Goal: Task Accomplishment & Management: Use online tool/utility

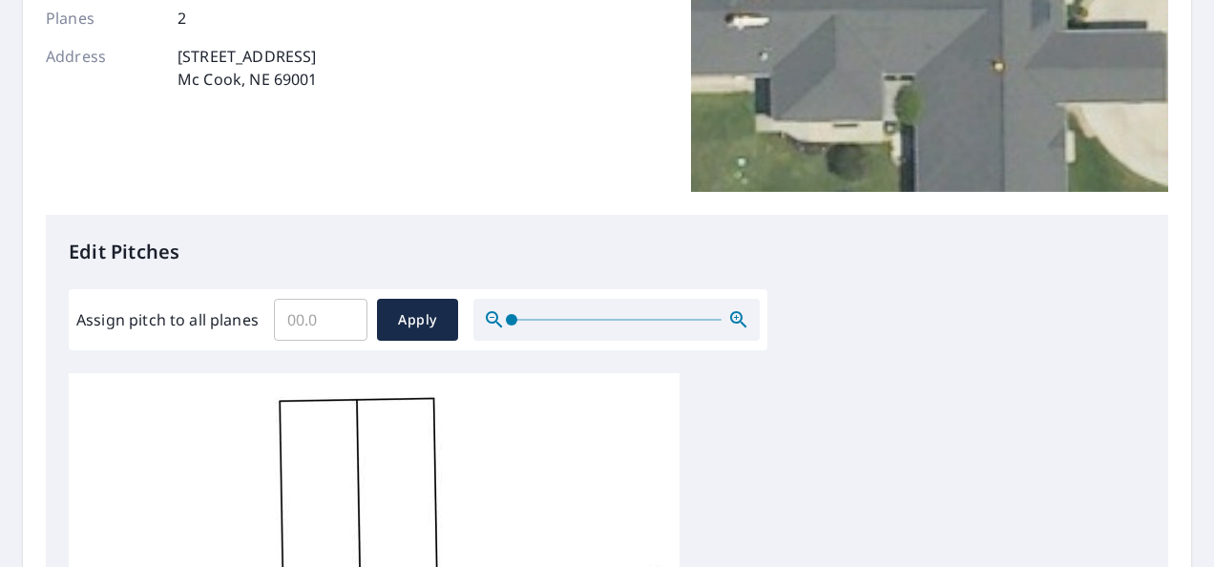
scroll to position [308, 0]
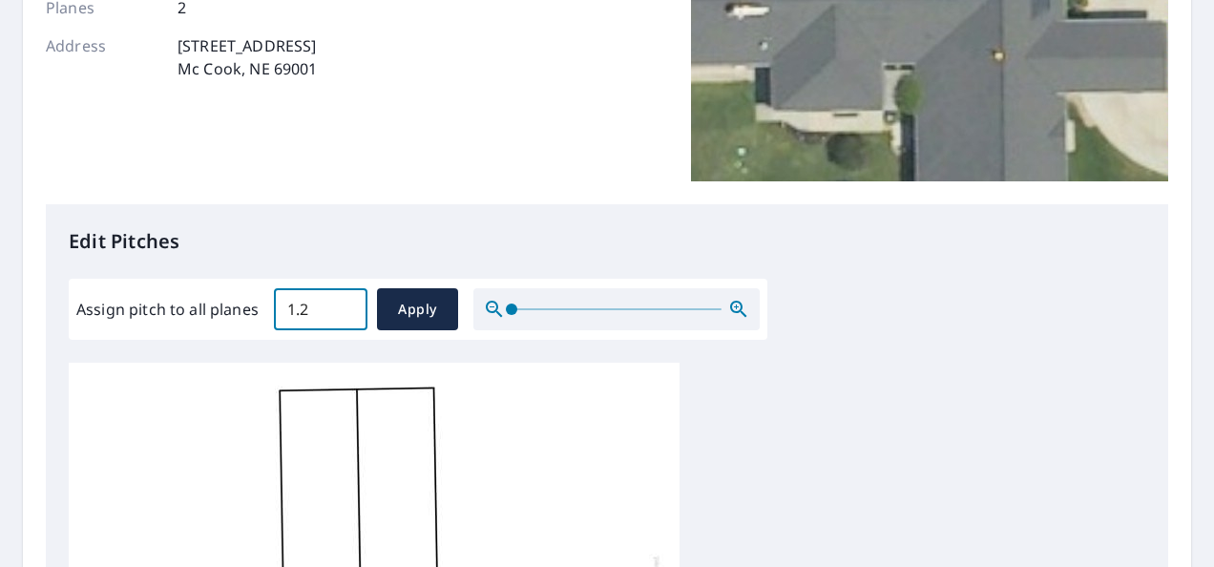
click at [346, 303] on input "1.2" at bounding box center [321, 309] width 94 height 53
click at [346, 303] on input "1.3" at bounding box center [321, 309] width 94 height 53
click at [346, 303] on input "1.4" at bounding box center [321, 309] width 94 height 53
click at [346, 303] on input "1.5" at bounding box center [321, 309] width 94 height 53
click at [346, 303] on input "1.6" at bounding box center [321, 309] width 94 height 53
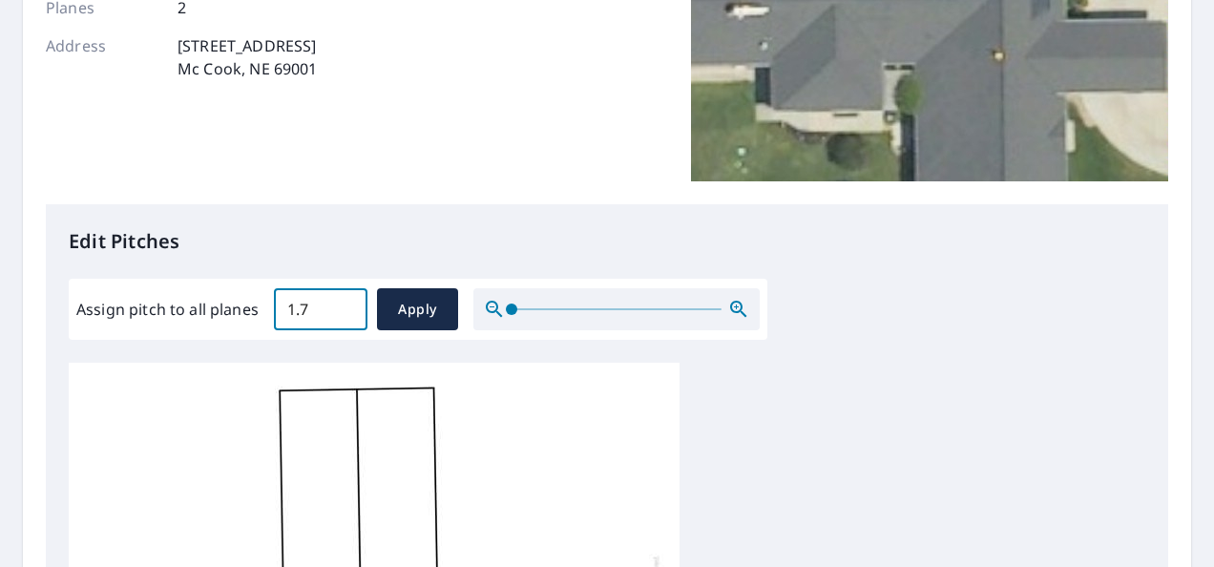
click at [346, 303] on input "1.7" at bounding box center [321, 309] width 94 height 53
click at [346, 303] on input "1.8" at bounding box center [321, 309] width 94 height 53
click at [346, 303] on input "1.9" at bounding box center [321, 309] width 94 height 53
click at [346, 303] on input "2" at bounding box center [321, 309] width 94 height 53
click at [346, 303] on input "2.1" at bounding box center [321, 309] width 94 height 53
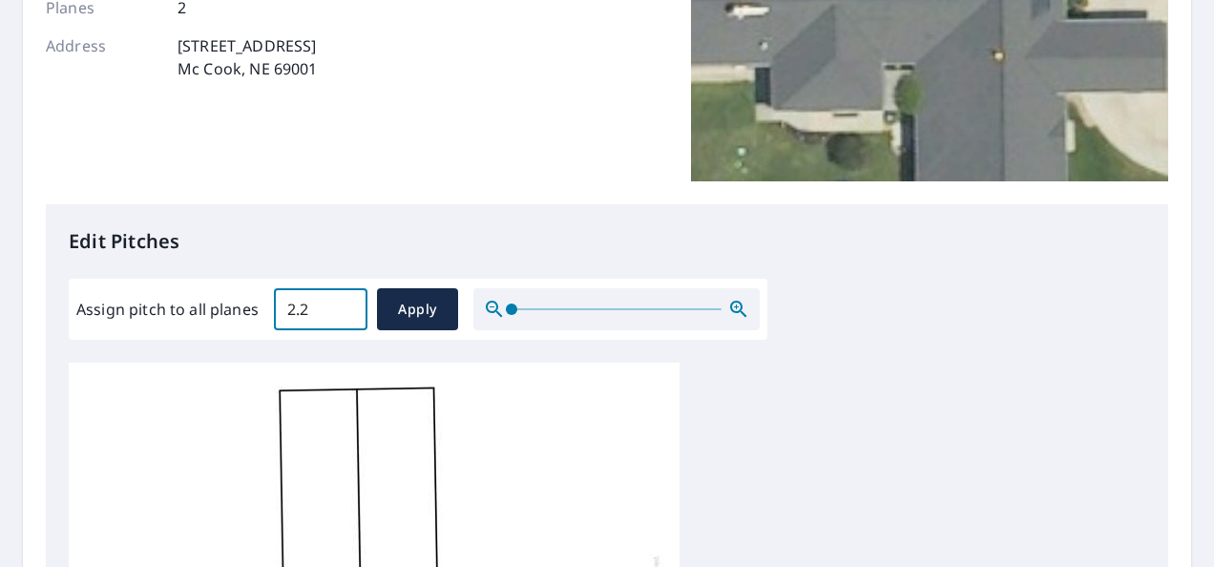
click at [346, 303] on input "2.2" at bounding box center [321, 309] width 94 height 53
click at [346, 303] on input "2.3" at bounding box center [321, 309] width 94 height 53
click at [346, 303] on input "2.4" at bounding box center [321, 309] width 94 height 53
click at [346, 303] on input "2.5" at bounding box center [321, 309] width 94 height 53
click at [346, 303] on input "3.5" at bounding box center [321, 309] width 94 height 53
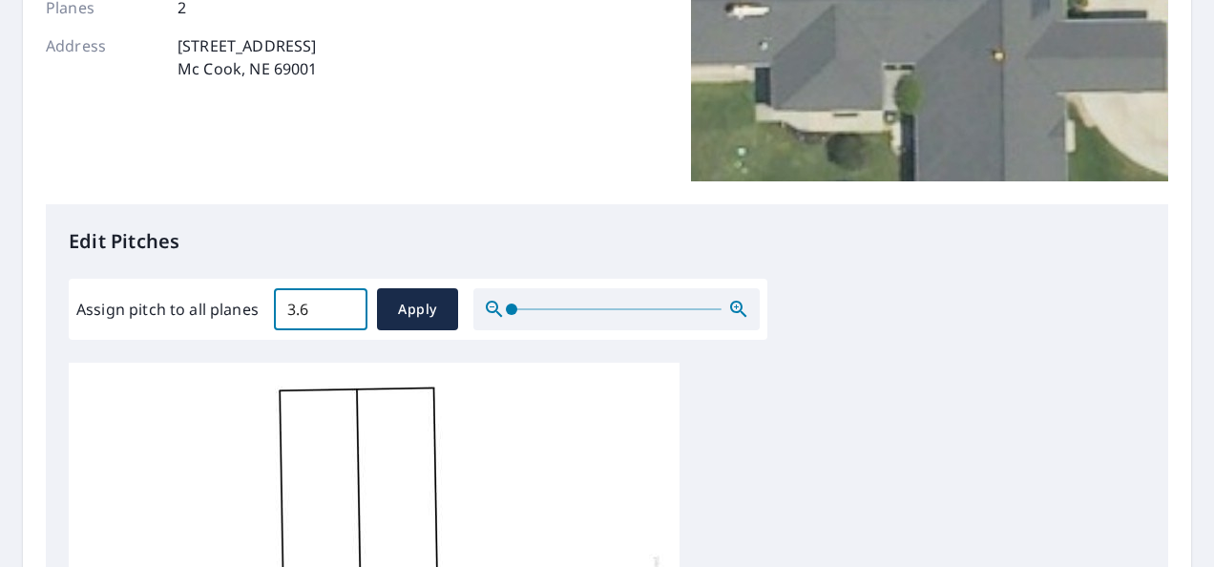
click at [346, 303] on input "3.6" at bounding box center [321, 309] width 94 height 53
click at [346, 303] on input "3.7" at bounding box center [321, 309] width 94 height 53
click at [346, 303] on input "3.8" at bounding box center [321, 309] width 94 height 53
click at [346, 303] on input "3.9" at bounding box center [321, 309] width 94 height 53
type input "4"
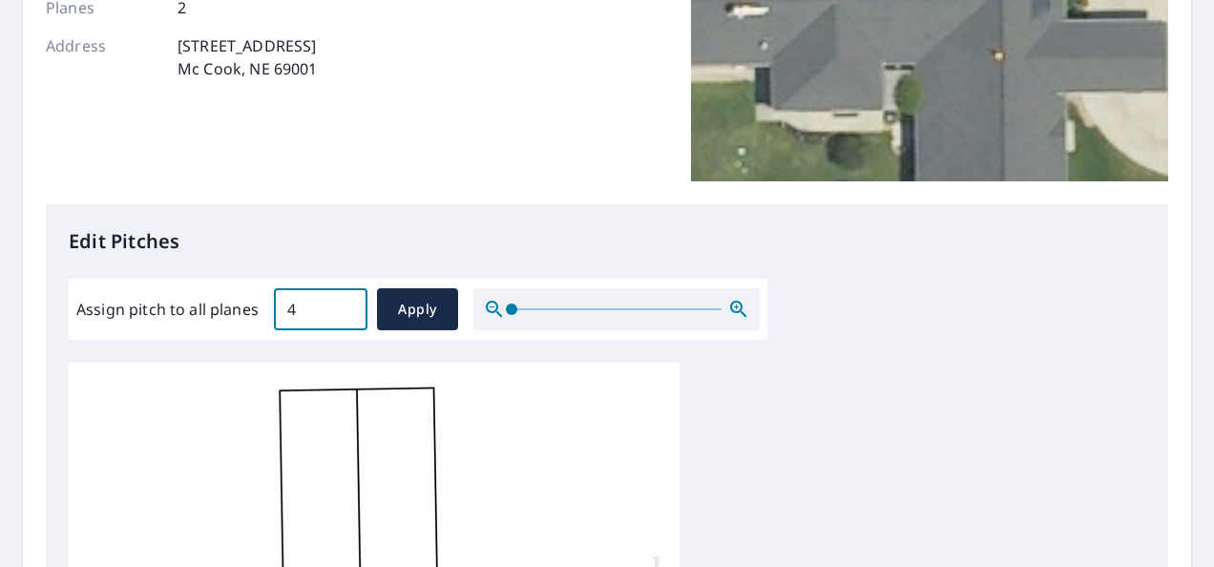
click at [346, 303] on input "4" at bounding box center [321, 309] width 94 height 53
click at [396, 305] on span "Apply" at bounding box center [417, 310] width 51 height 24
type input "4"
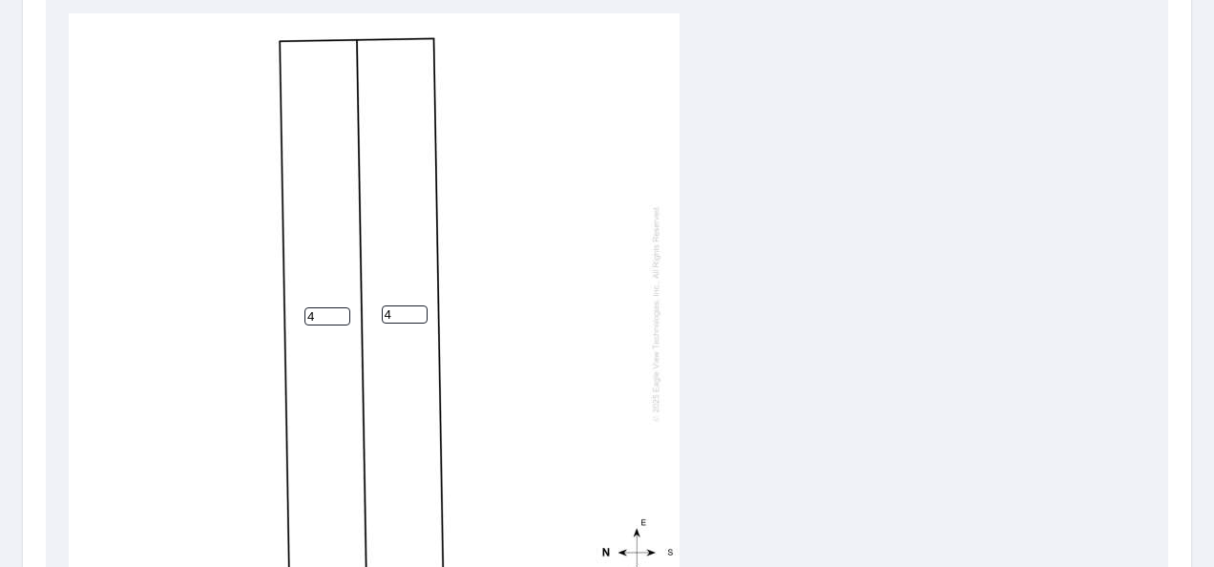
scroll to position [943, 0]
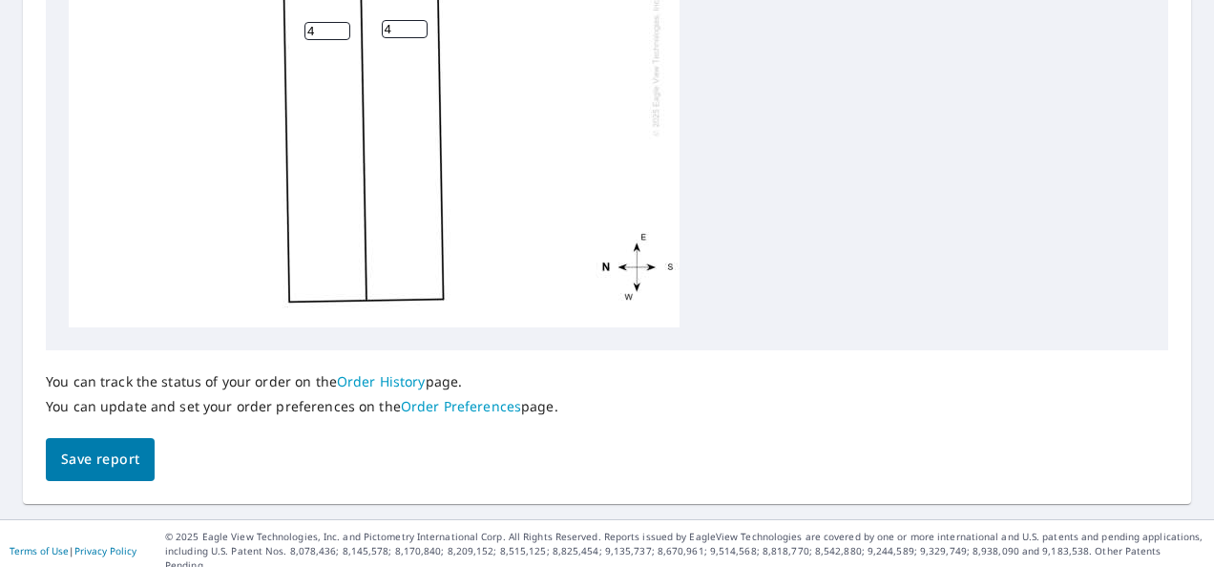
click at [106, 470] on span "Save report" at bounding box center [100, 460] width 78 height 24
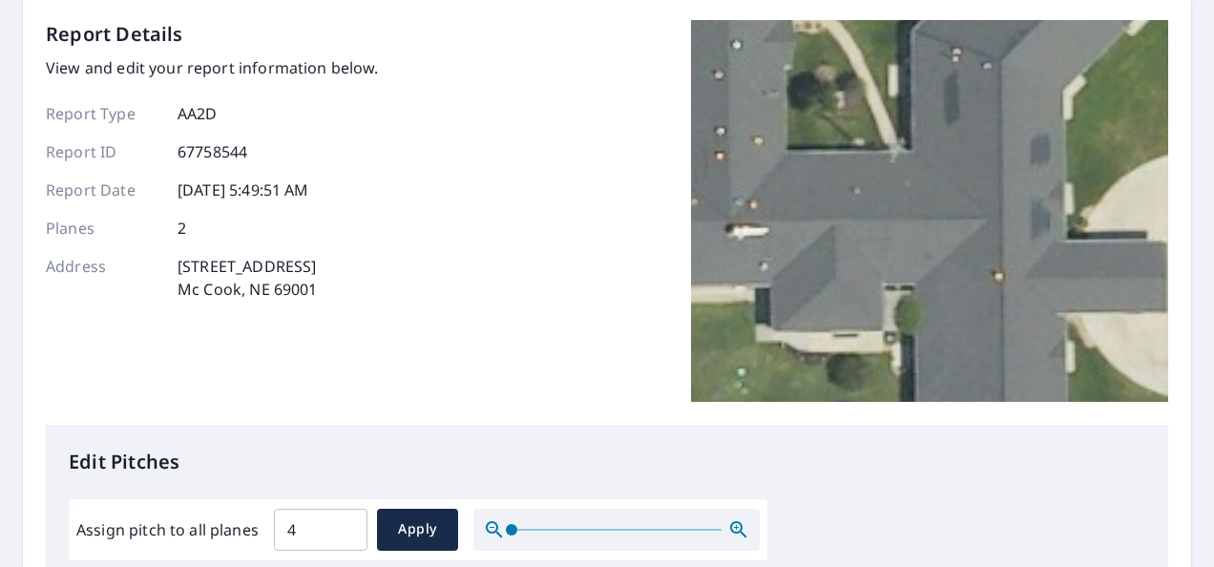
scroll to position [0, 0]
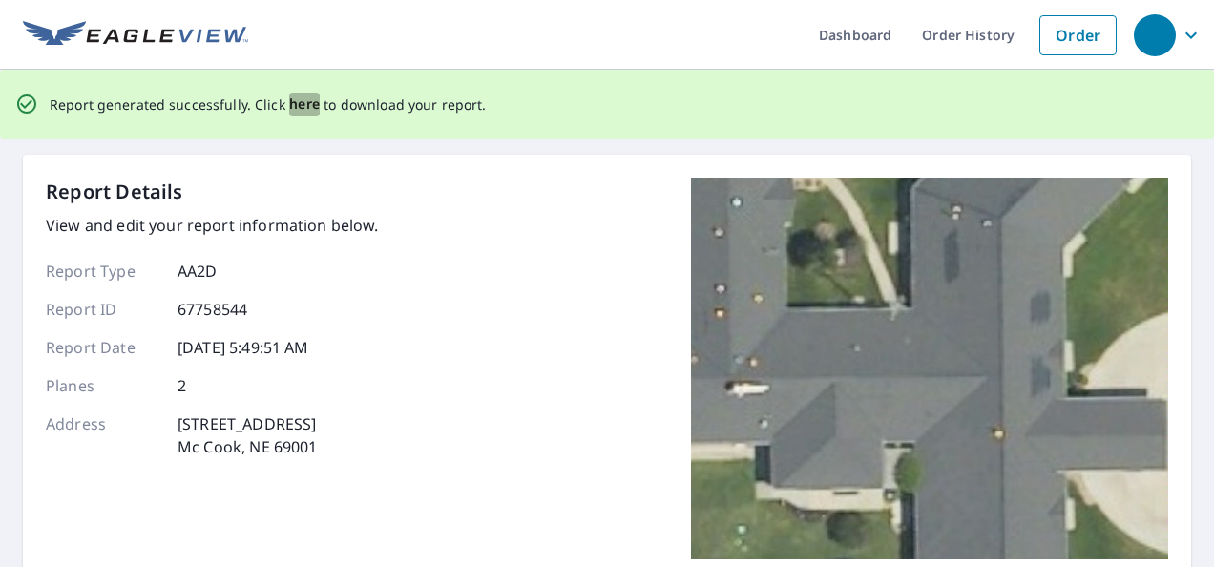
click at [305, 109] on span "here" at bounding box center [305, 105] width 32 height 24
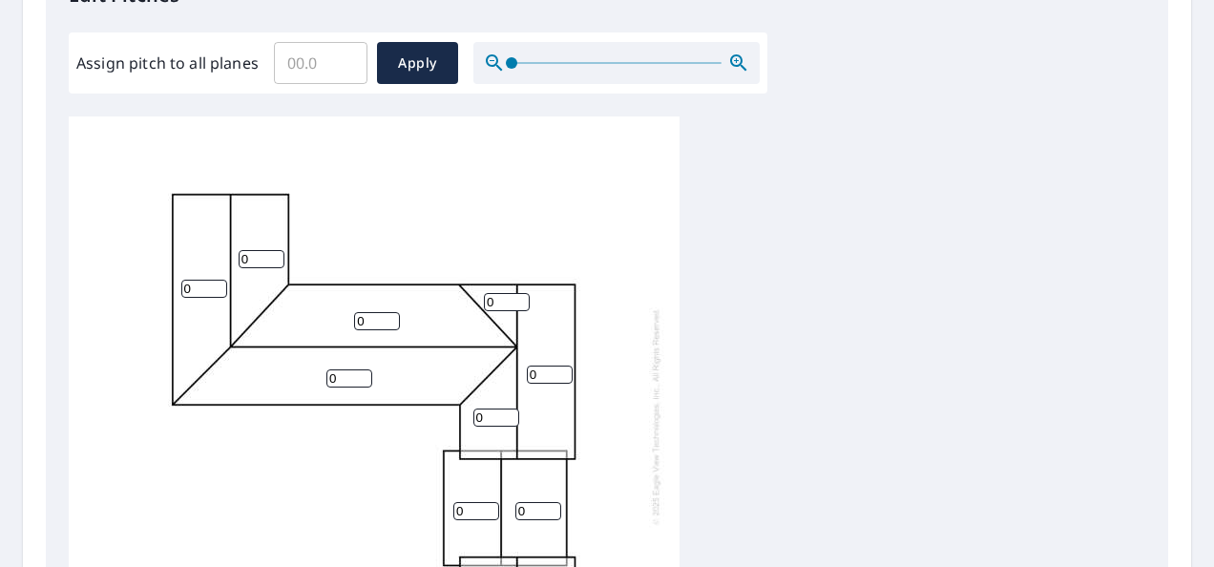
scroll to position [552, 0]
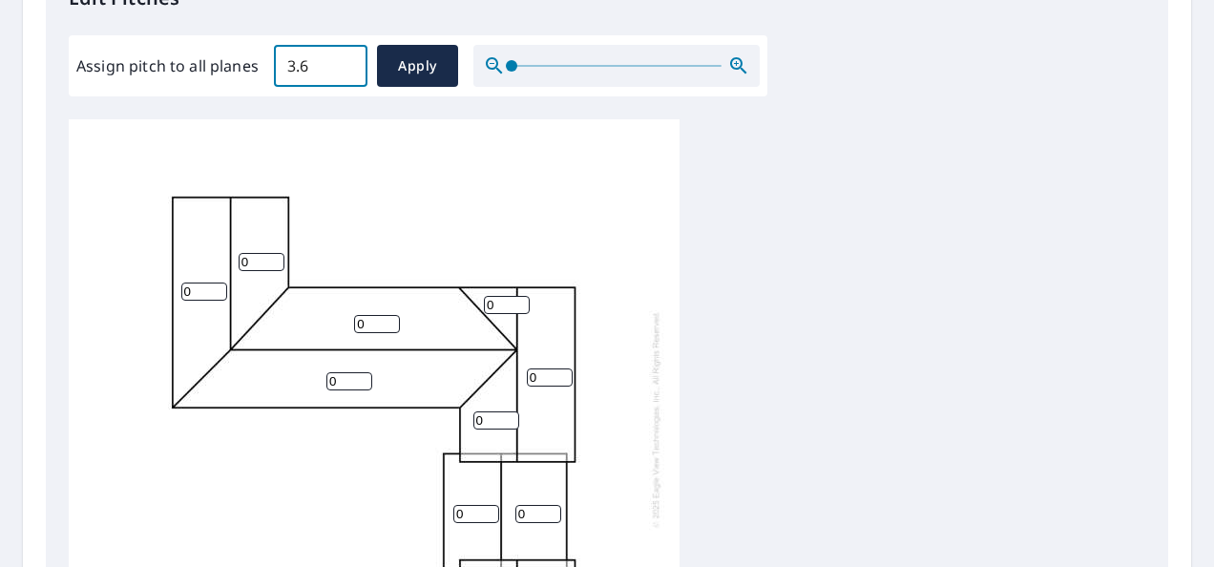
click at [346, 63] on input "3.6" at bounding box center [321, 65] width 94 height 53
click at [346, 63] on input "3.7" at bounding box center [321, 65] width 94 height 53
click at [346, 63] on input "3.8" at bounding box center [321, 65] width 94 height 53
click at [346, 63] on input "3.9" at bounding box center [321, 65] width 94 height 53
type input "4"
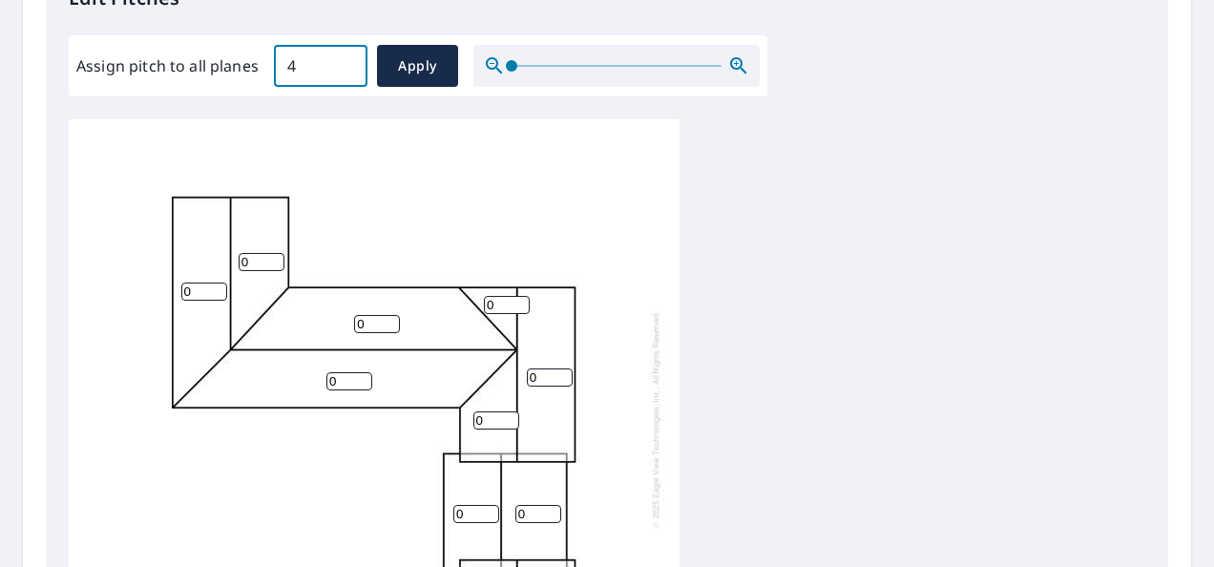
click at [346, 63] on input "4" at bounding box center [321, 65] width 94 height 53
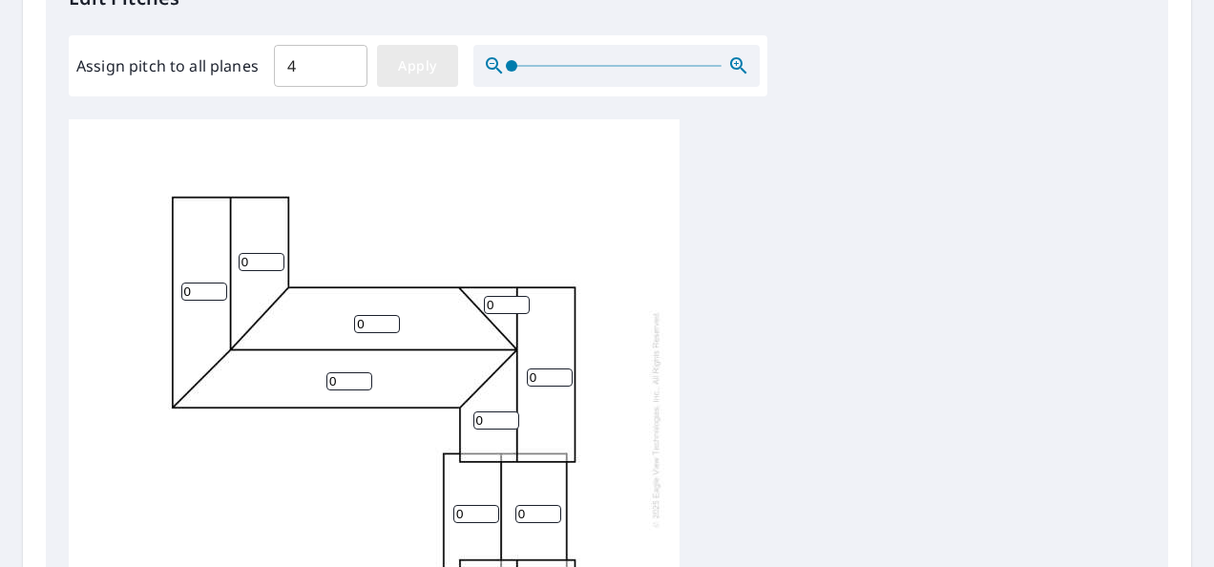
click at [401, 67] on span "Apply" at bounding box center [417, 66] width 51 height 24
type input "4"
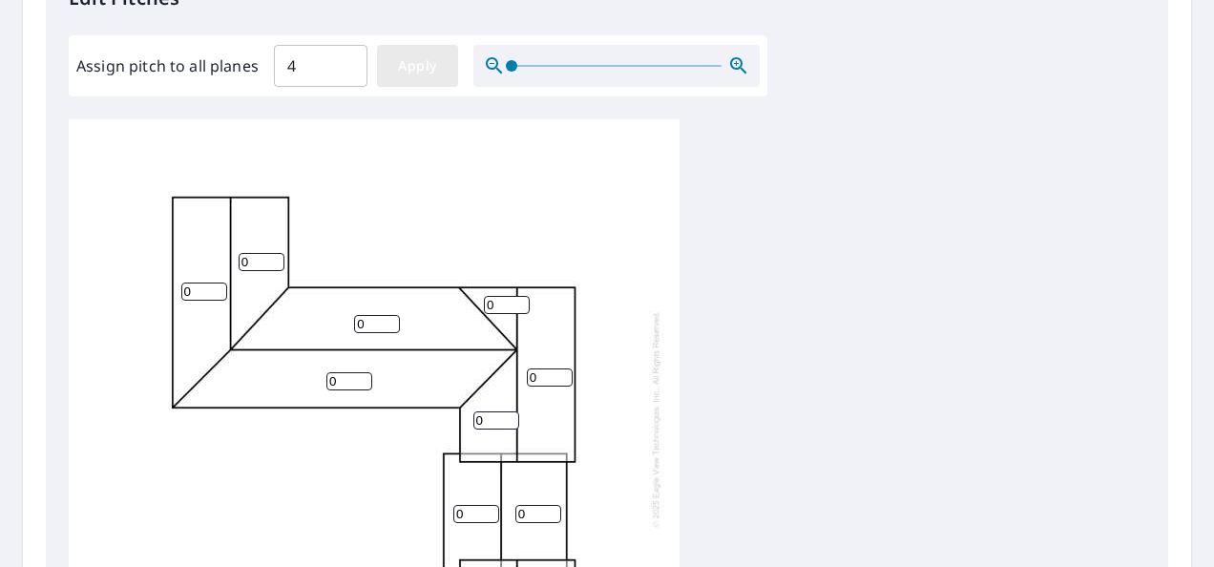
type input "4"
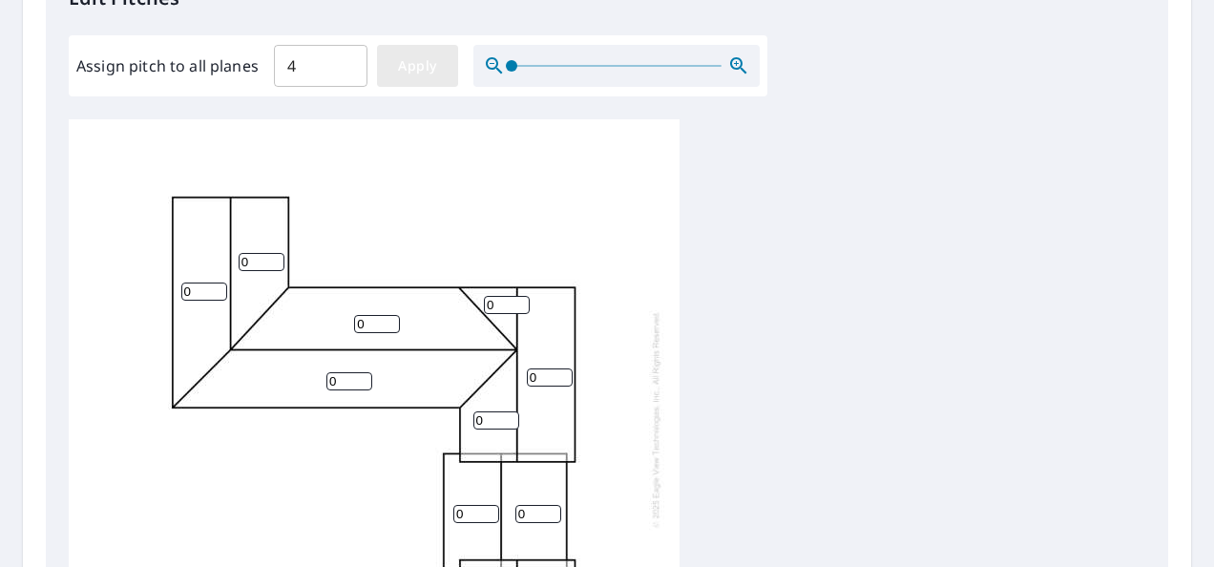
type input "4"
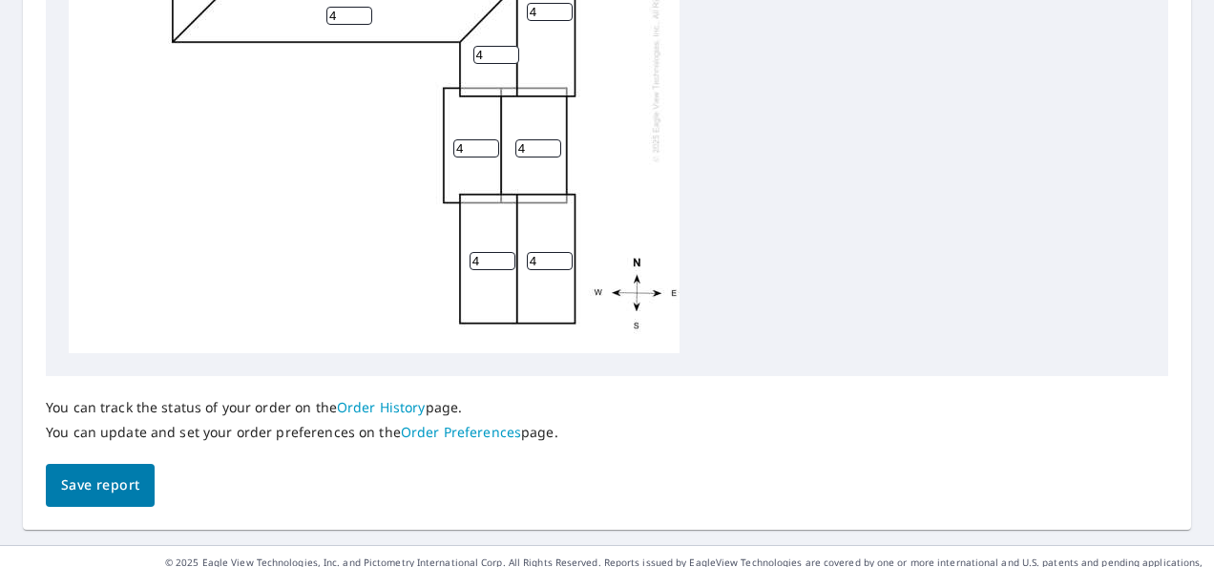
scroll to position [943, 0]
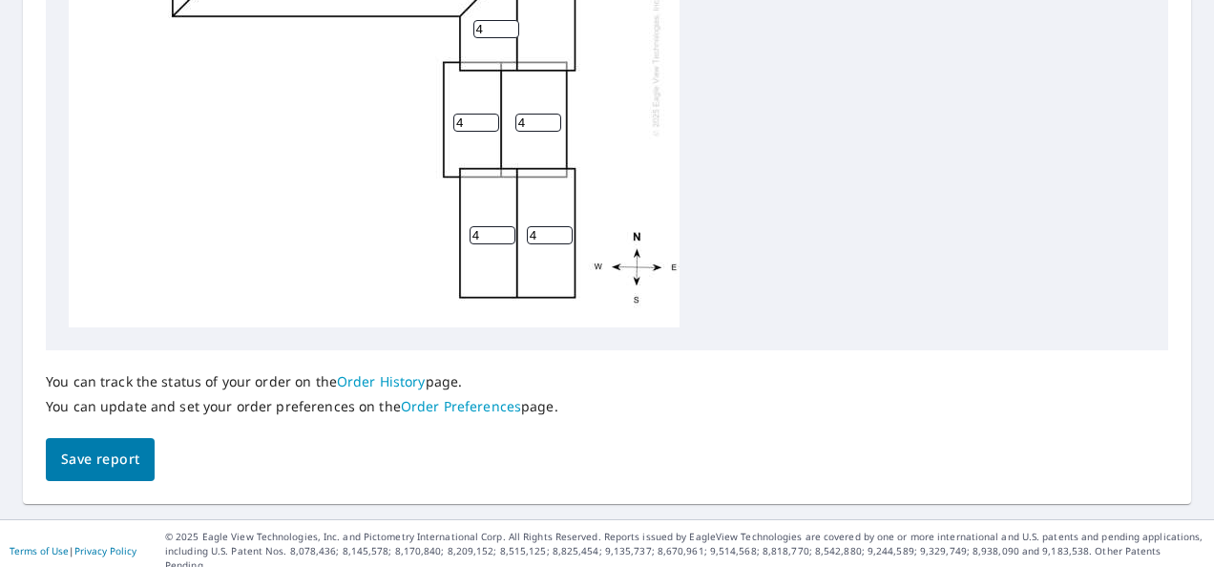
click at [121, 464] on span "Save report" at bounding box center [100, 460] width 78 height 24
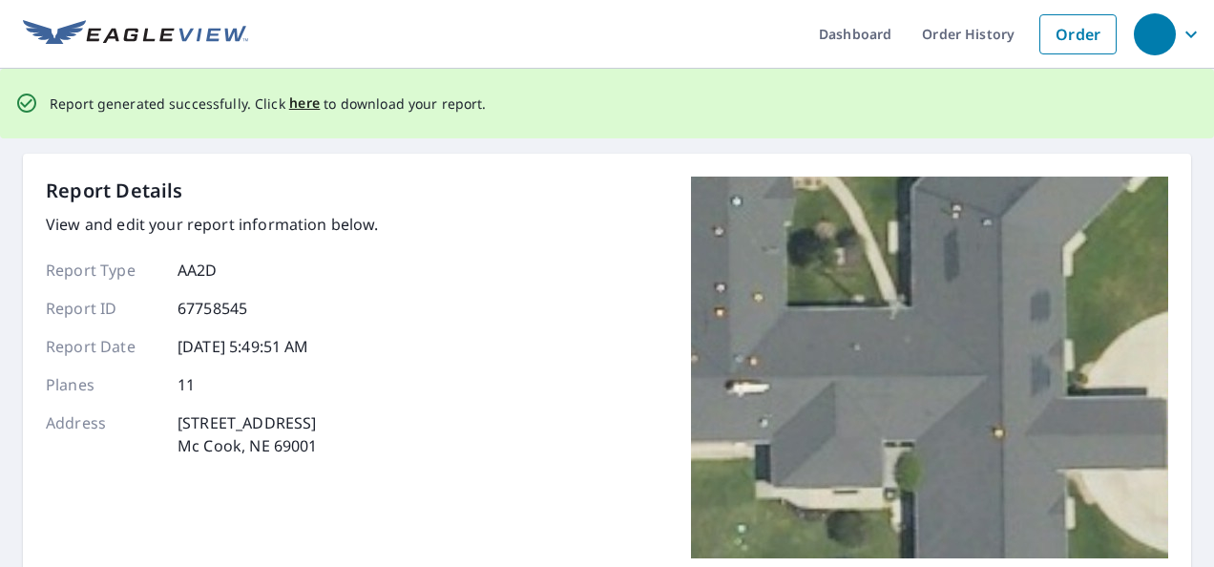
scroll to position [0, 0]
click at [289, 110] on span "here" at bounding box center [305, 105] width 32 height 24
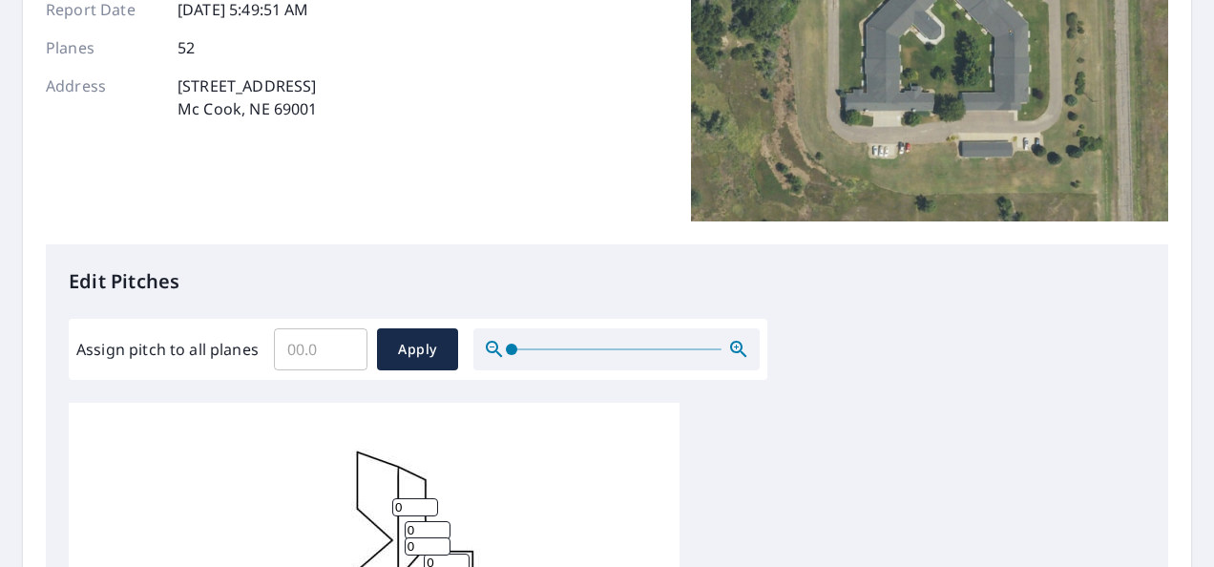
scroll to position [323, 0]
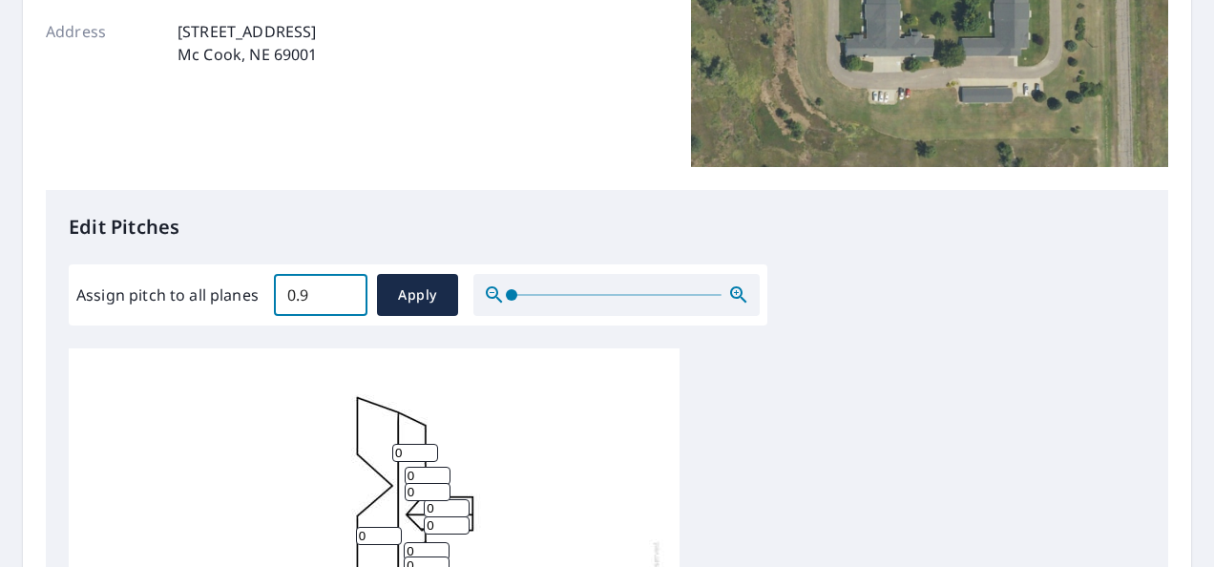
click at [343, 290] on input "0.9" at bounding box center [321, 294] width 94 height 53
click at [343, 290] on input "1" at bounding box center [321, 294] width 94 height 53
click at [343, 290] on input "1.1" at bounding box center [321, 294] width 94 height 53
click at [343, 290] on input "1.2" at bounding box center [321, 294] width 94 height 53
click at [343, 290] on input "1.3" at bounding box center [321, 294] width 94 height 53
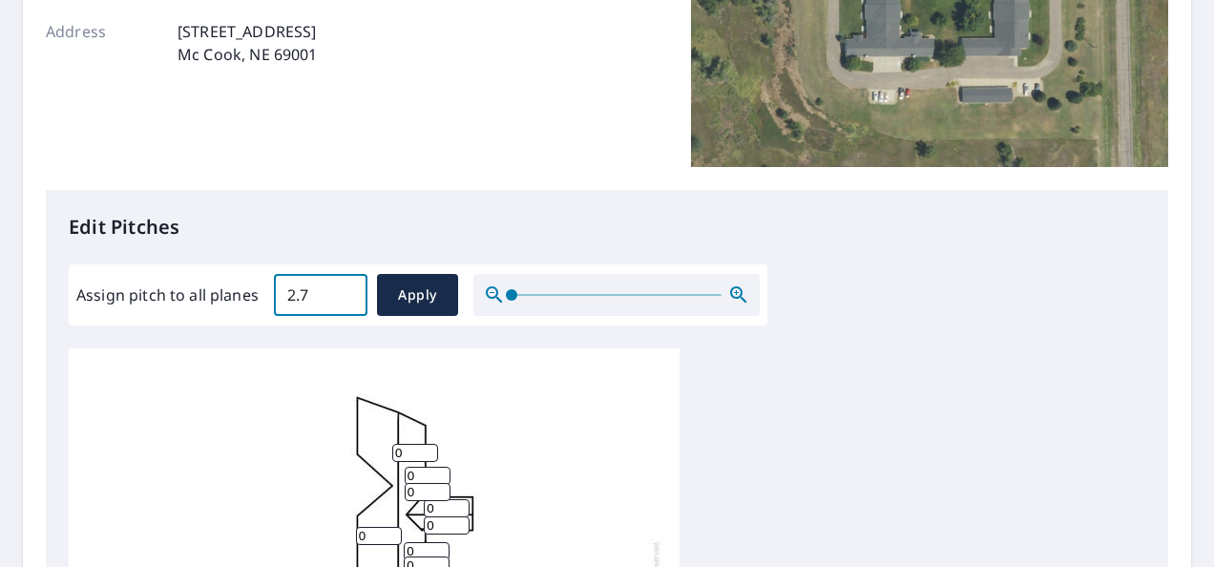
click at [343, 290] on input "2.7" at bounding box center [321, 294] width 94 height 53
click at [343, 290] on input "3.7" at bounding box center [321, 294] width 94 height 53
click at [343, 290] on input "4" at bounding box center [321, 294] width 94 height 53
click at [343, 290] on input "4.1" at bounding box center [321, 294] width 94 height 53
type input "4"
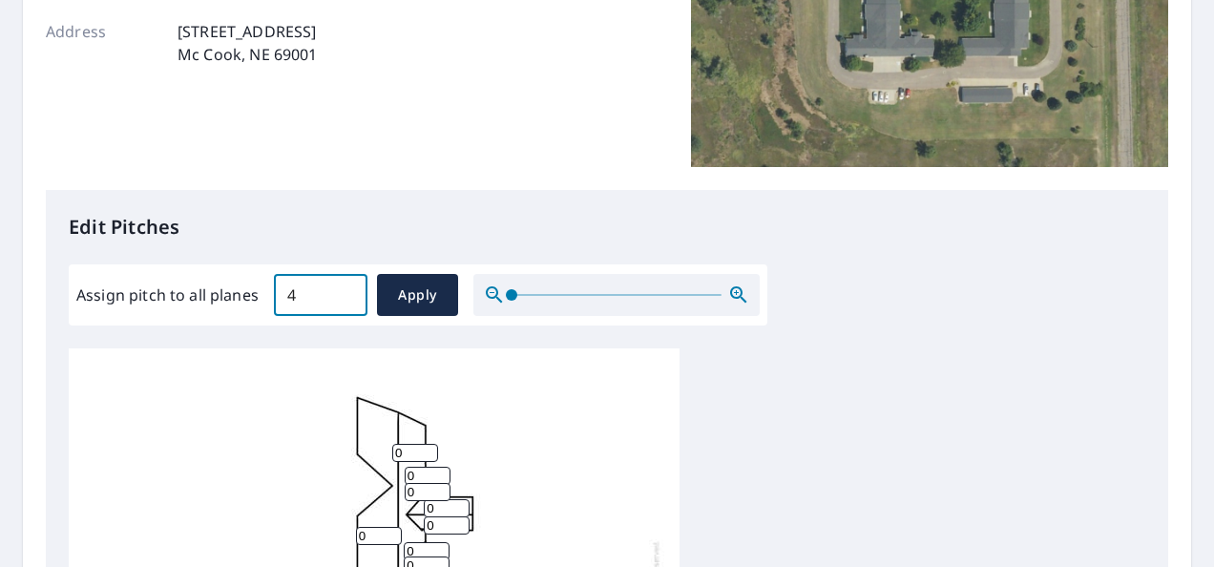
click at [344, 300] on input "4" at bounding box center [321, 294] width 94 height 53
click at [406, 296] on span "Apply" at bounding box center [417, 296] width 51 height 24
type input "4"
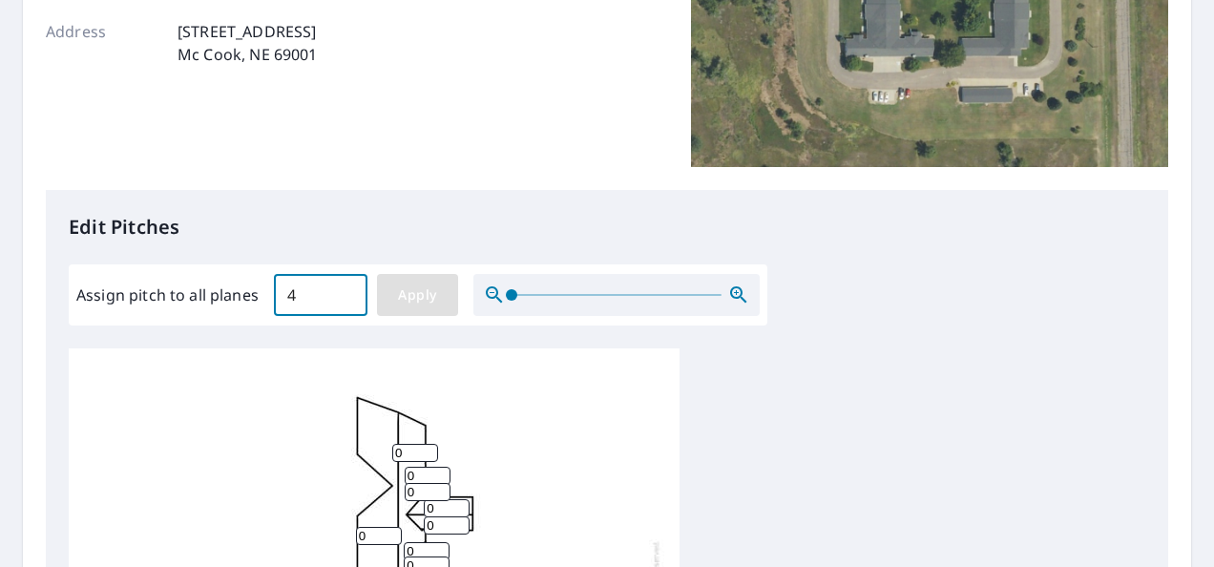
type input "4"
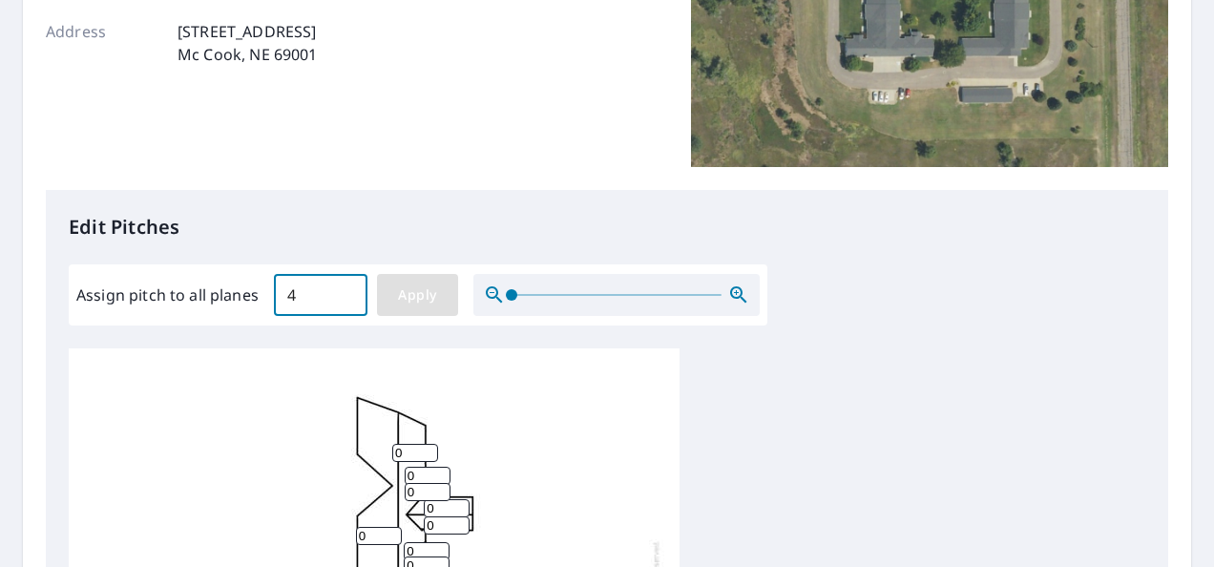
type input "4"
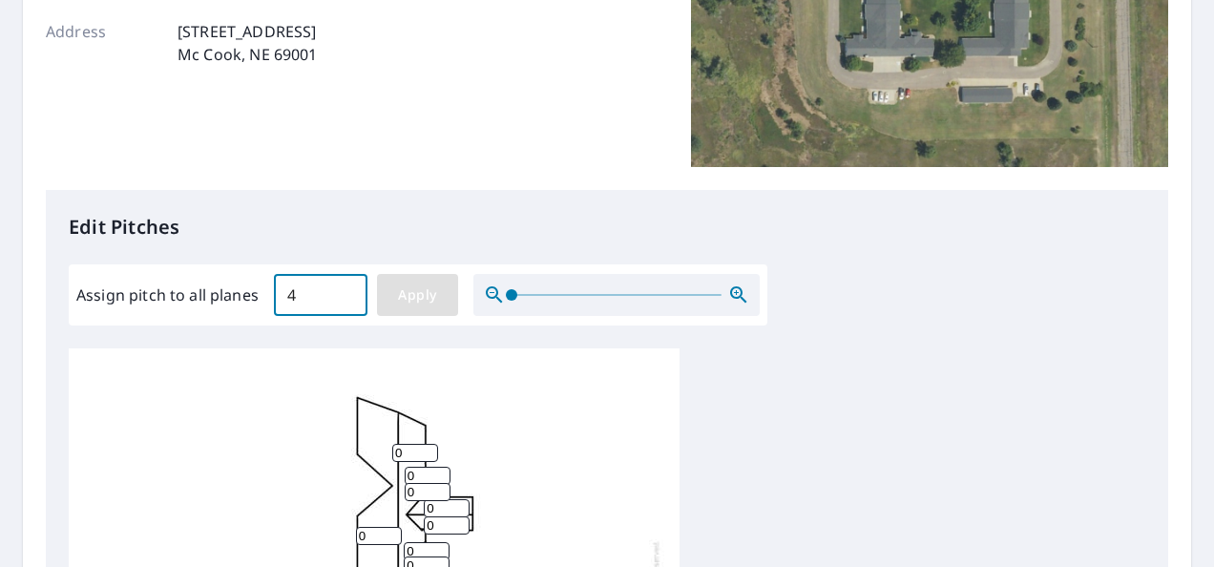
type input "4"
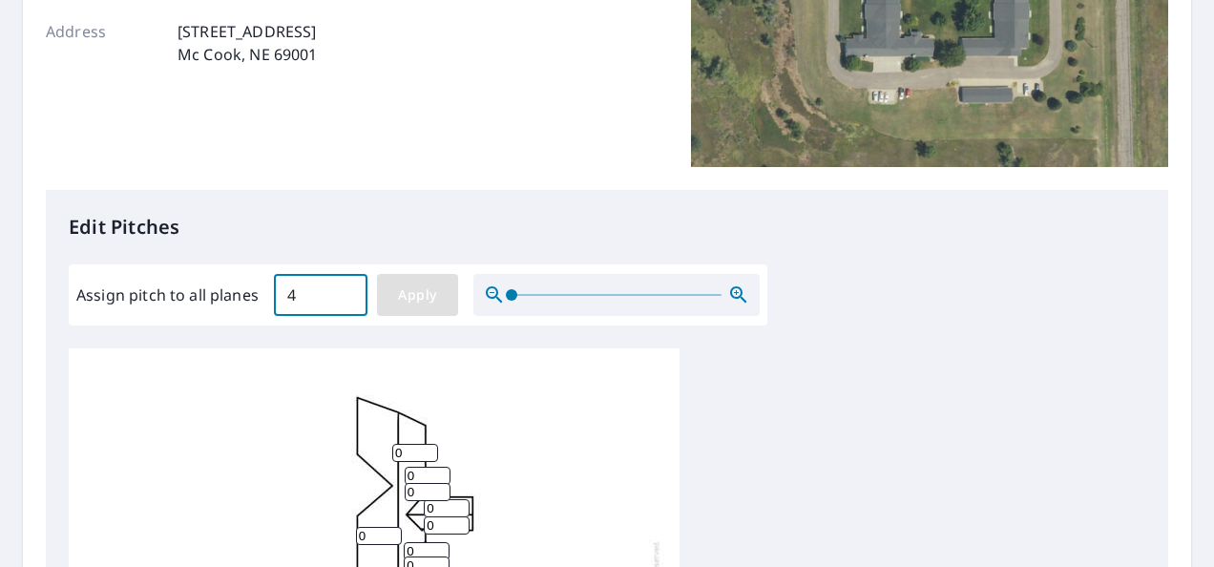
type input "4"
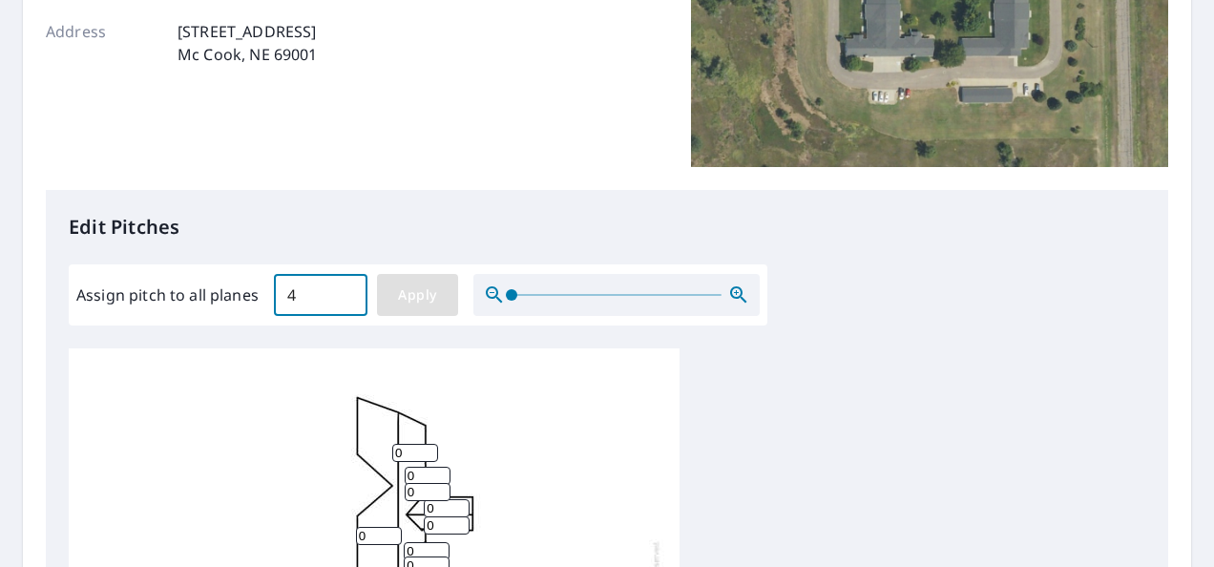
type input "4"
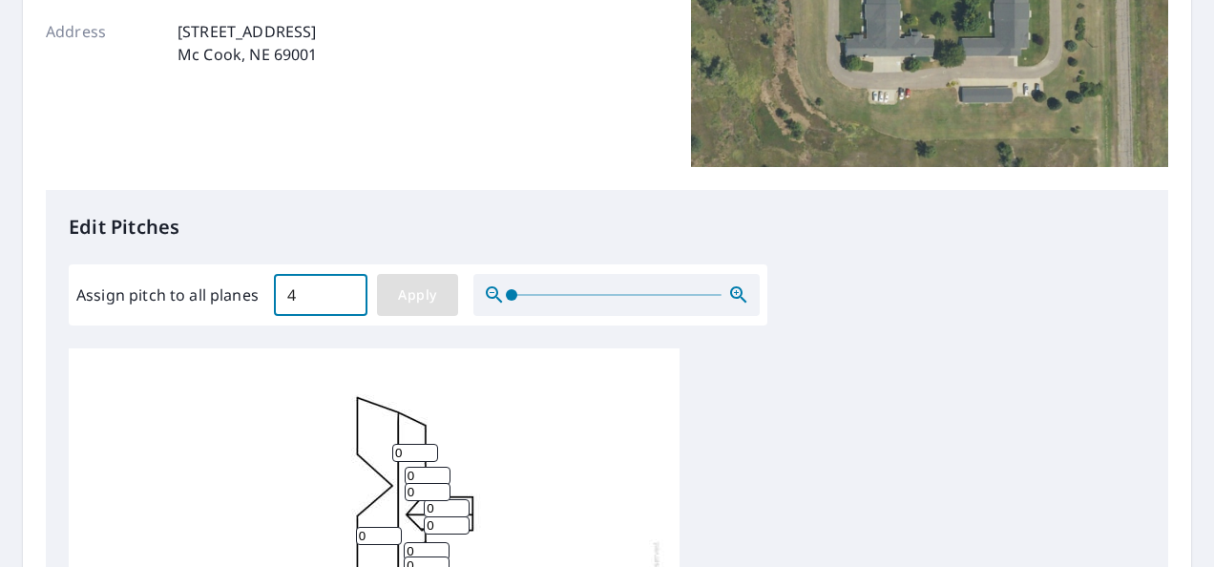
type input "4"
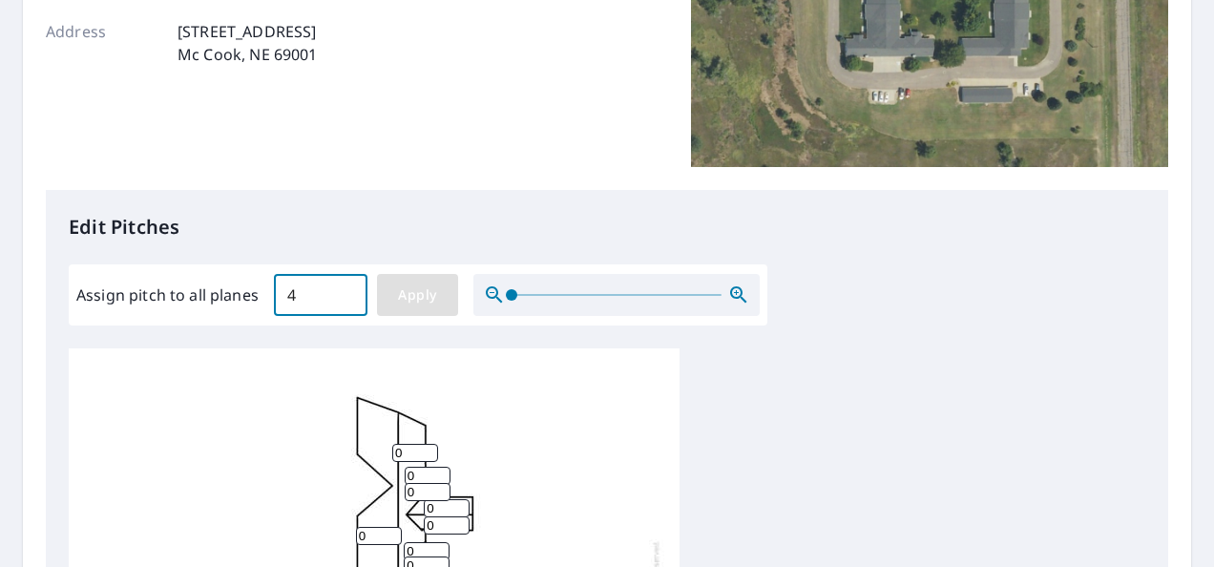
type input "4"
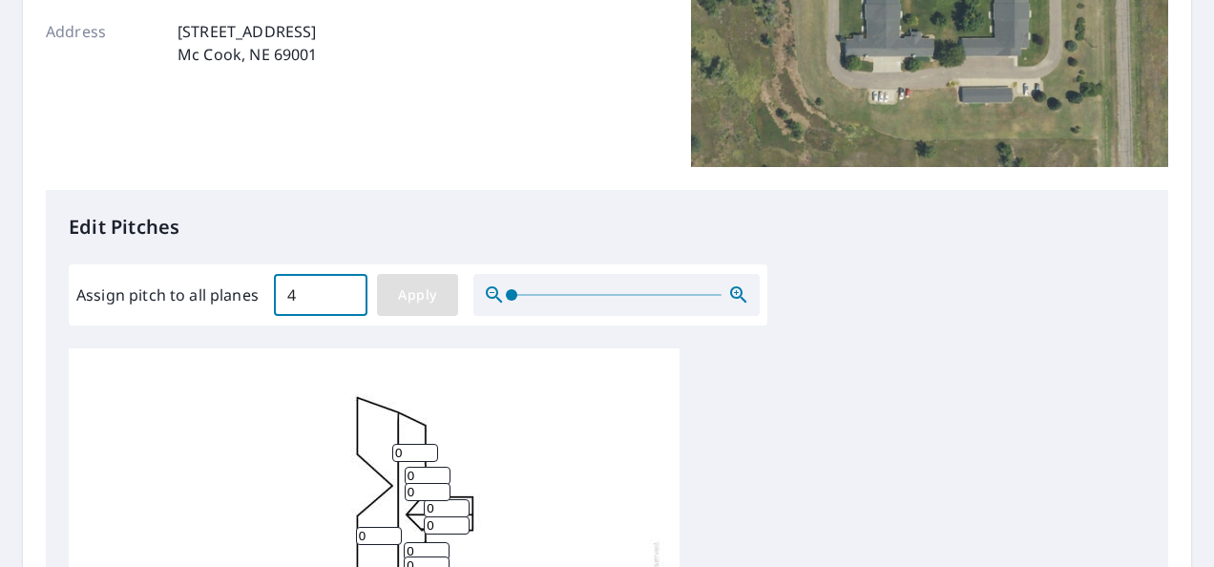
type input "4"
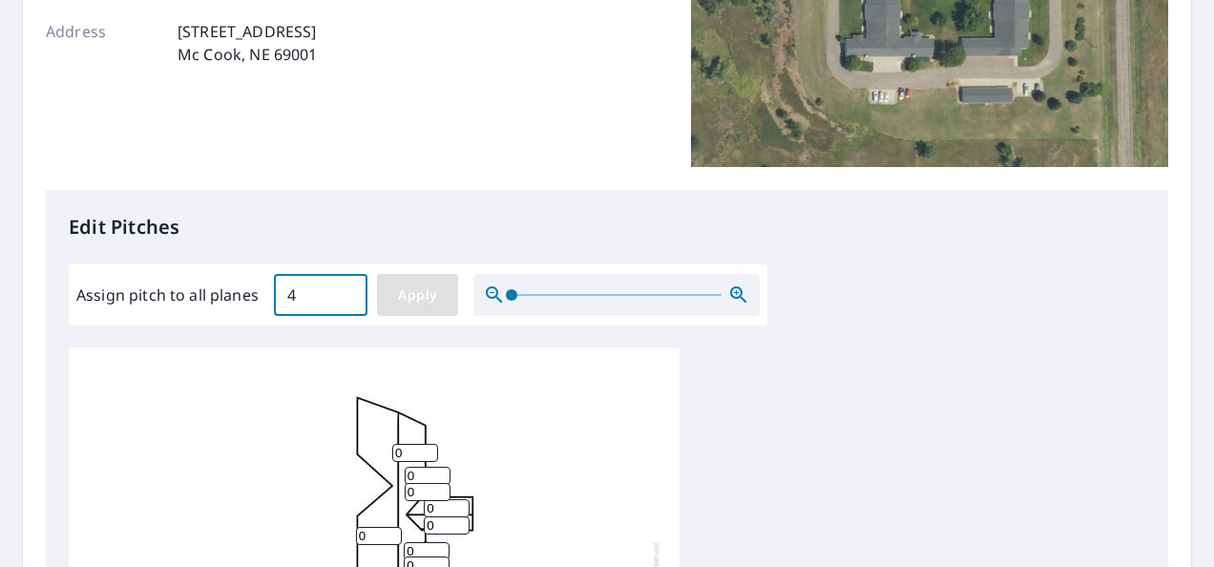
type input "4"
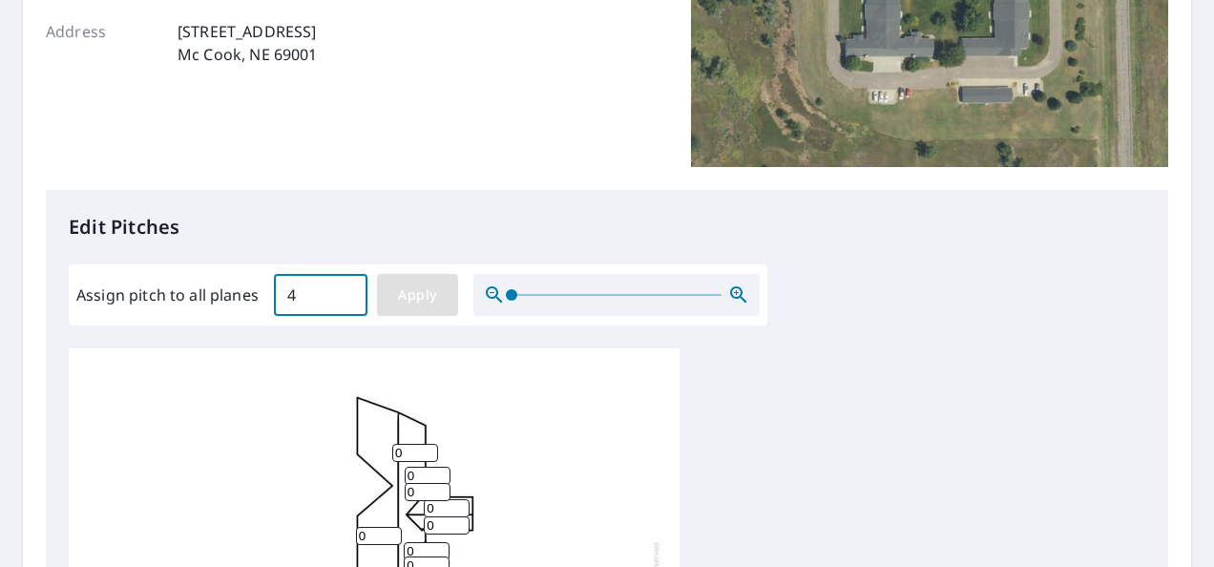
type input "4"
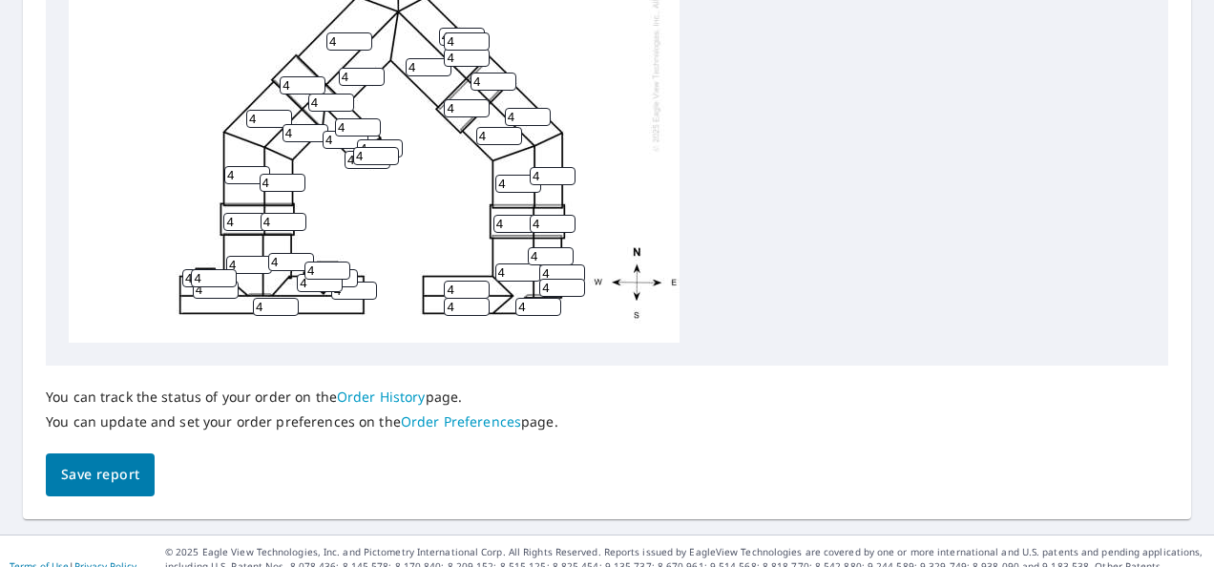
scroll to position [926, 0]
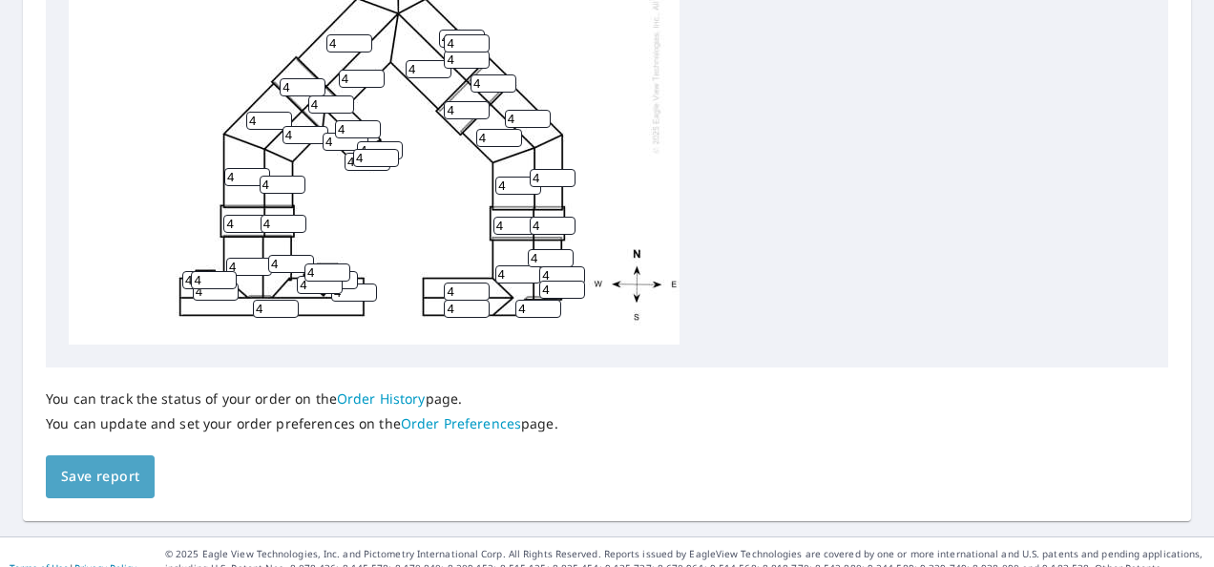
click at [95, 481] on span "Save report" at bounding box center [100, 477] width 78 height 24
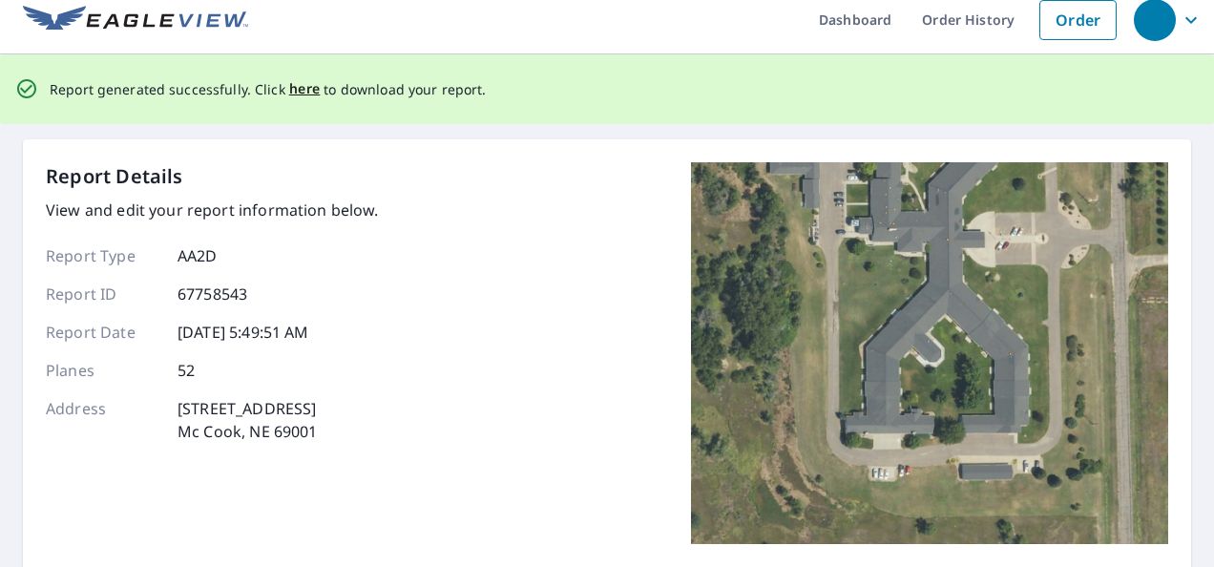
scroll to position [0, 0]
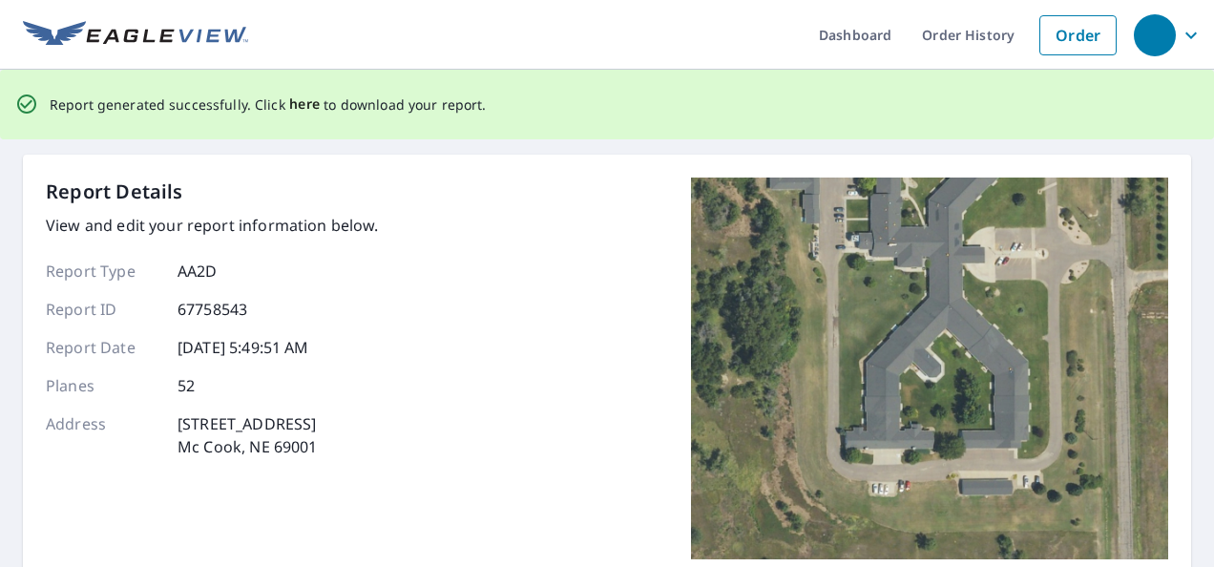
click at [298, 108] on span "here" at bounding box center [305, 105] width 32 height 24
